Goal: Find contact information: Find contact information

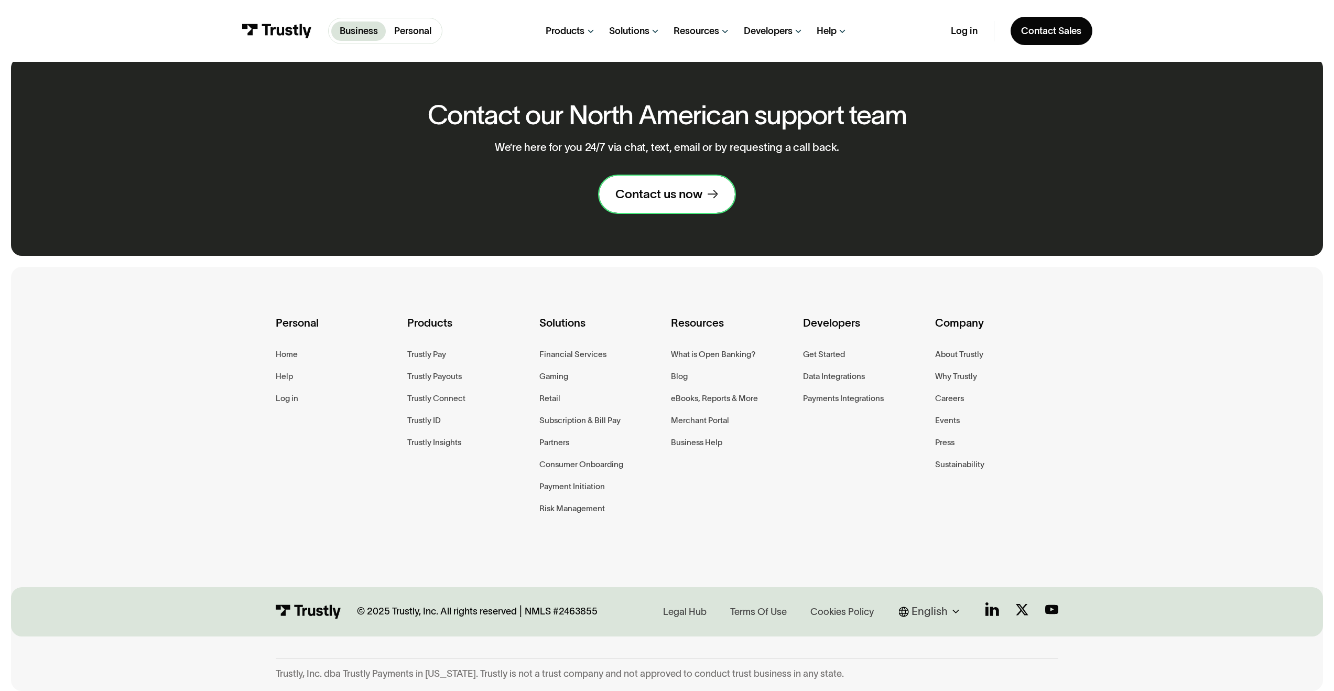
click at [669, 191] on div "Contact us now" at bounding box center [658, 194] width 87 height 16
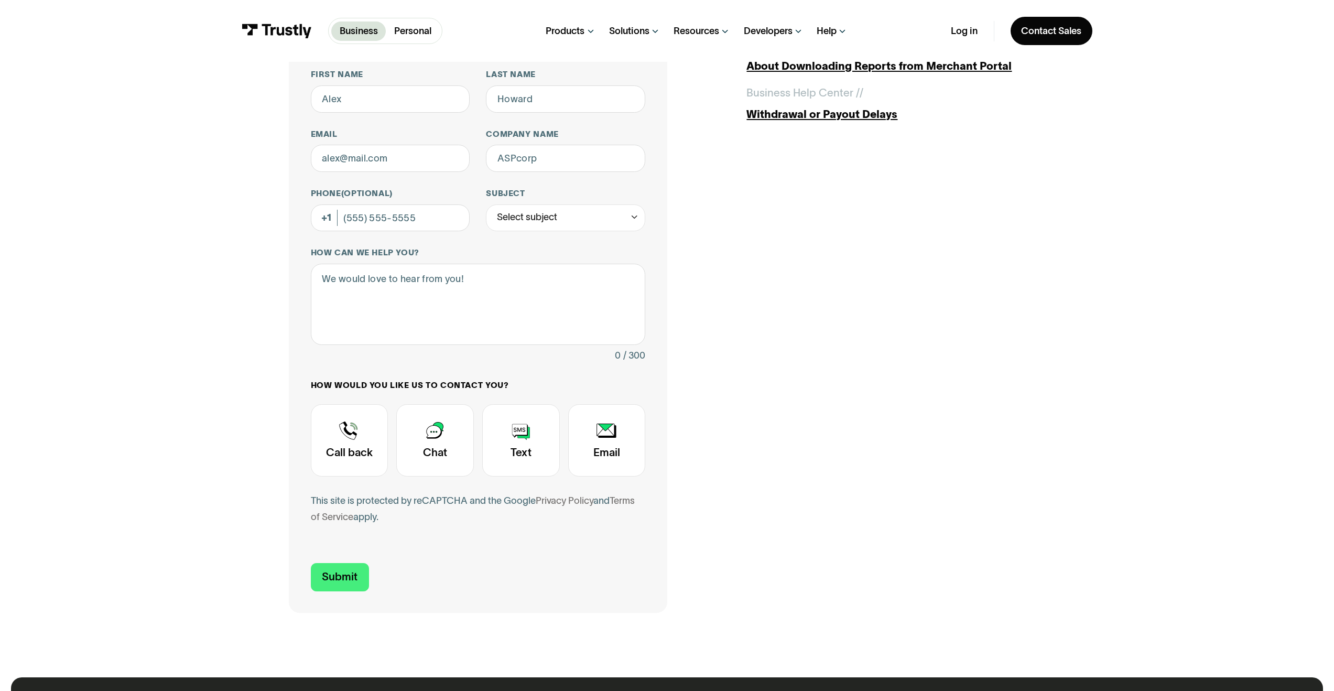
scroll to position [222, 0]
